Goal: Find specific page/section: Find specific page/section

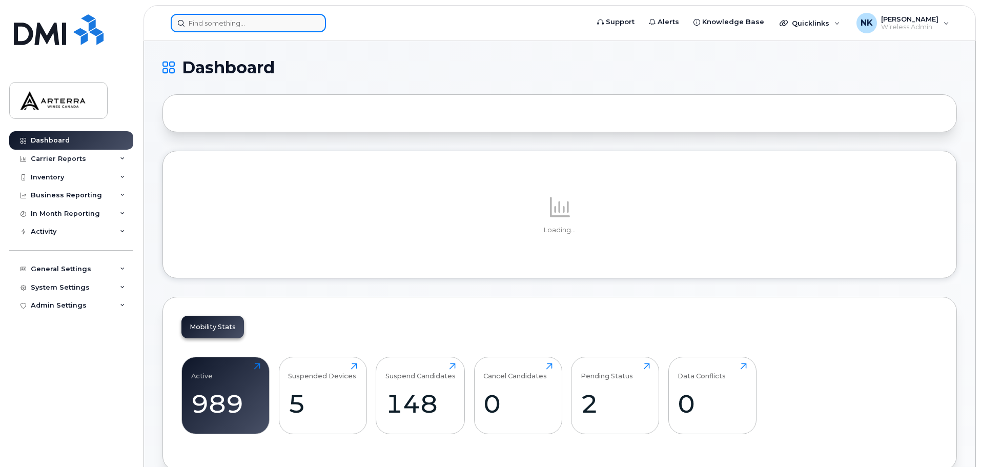
click at [253, 21] on input at bounding box center [248, 23] width 155 height 18
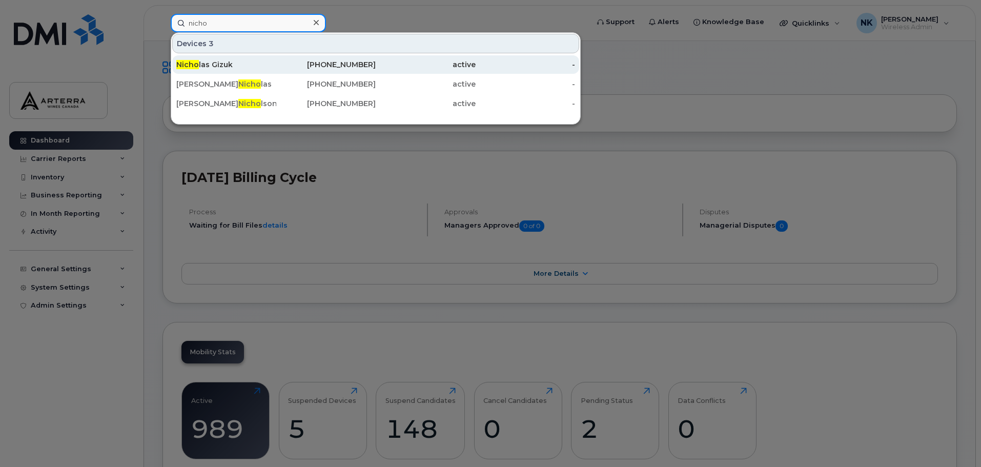
type input "nicho"
click at [227, 64] on div "Nicho las Gizuk" at bounding box center [226, 64] width 100 height 10
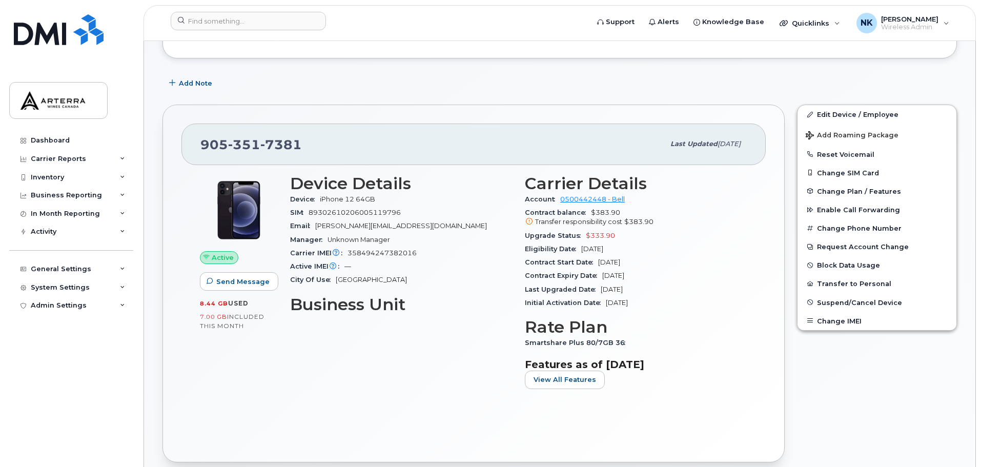
scroll to position [154, 0]
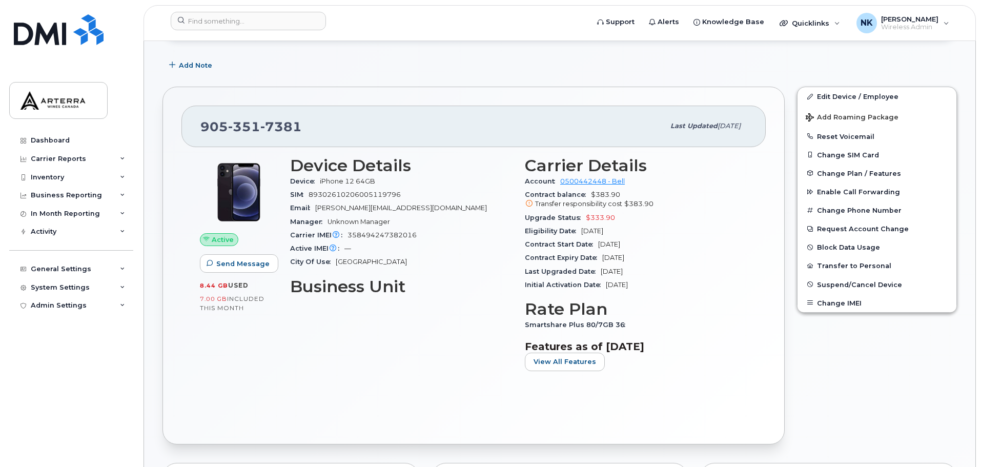
drag, startPoint x: 110, startPoint y: 0, endPoint x: 132, endPoint y: 2, distance: 21.6
click at [131, 1] on div "Dashboard Carrier Reports Monthly Billing Data Daily Data Pooling Data Behavior…" at bounding box center [69, 233] width 139 height 467
